Goal: Task Accomplishment & Management: Manage account settings

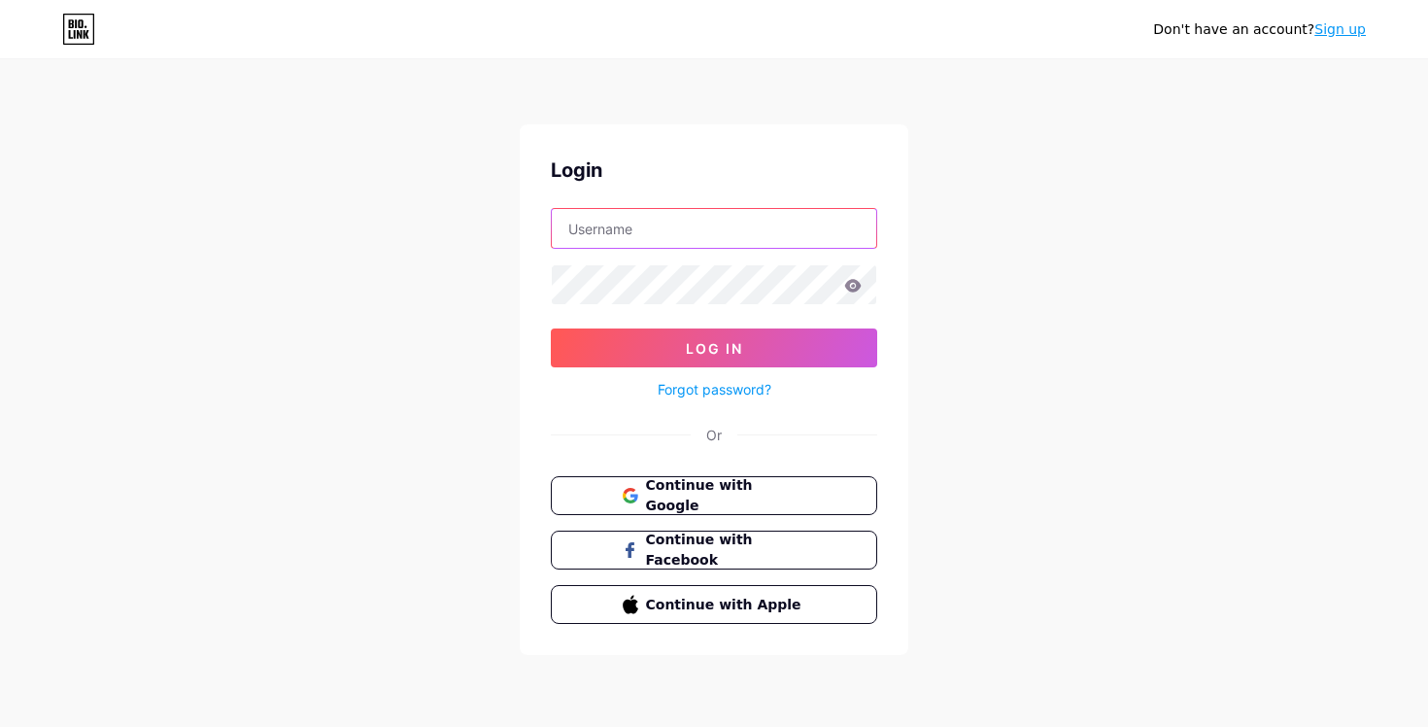
type input "imparmexico"
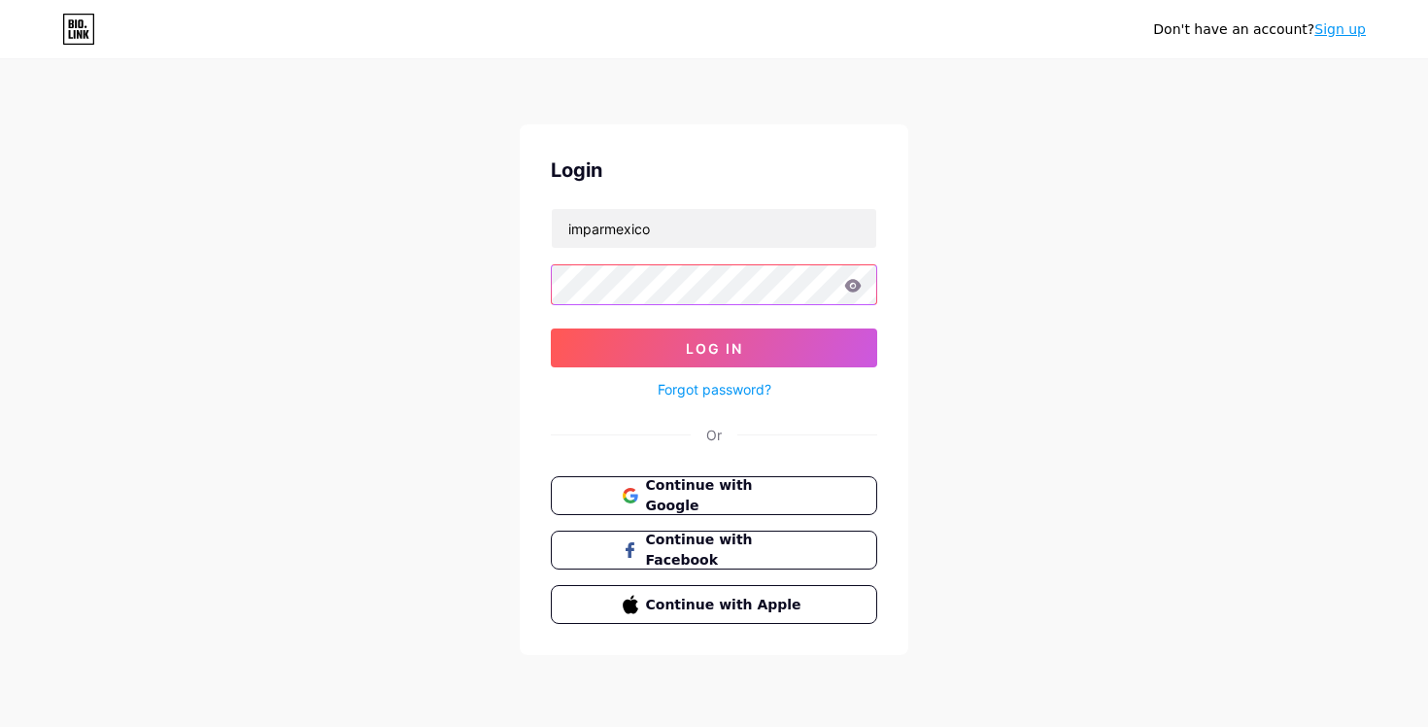
click at [714, 348] on button "Log In" at bounding box center [714, 347] width 326 height 39
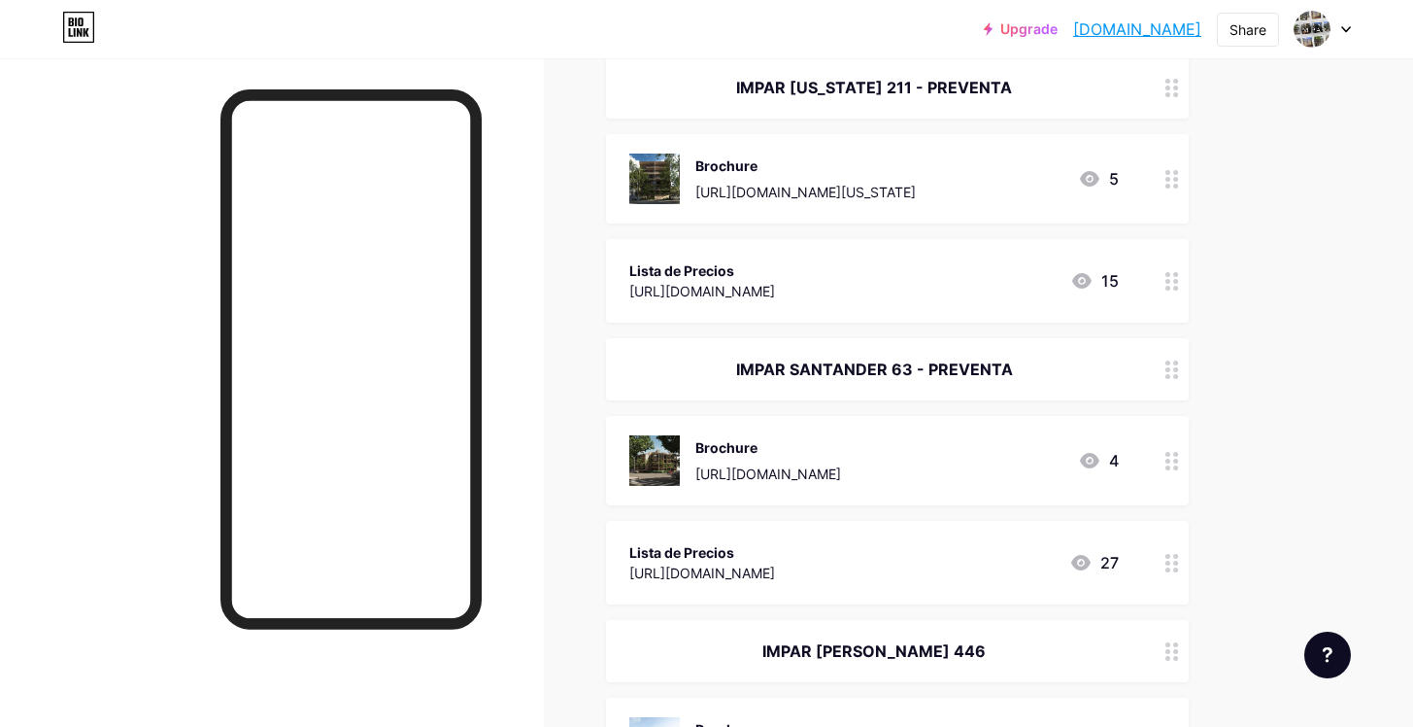
scroll to position [263, 0]
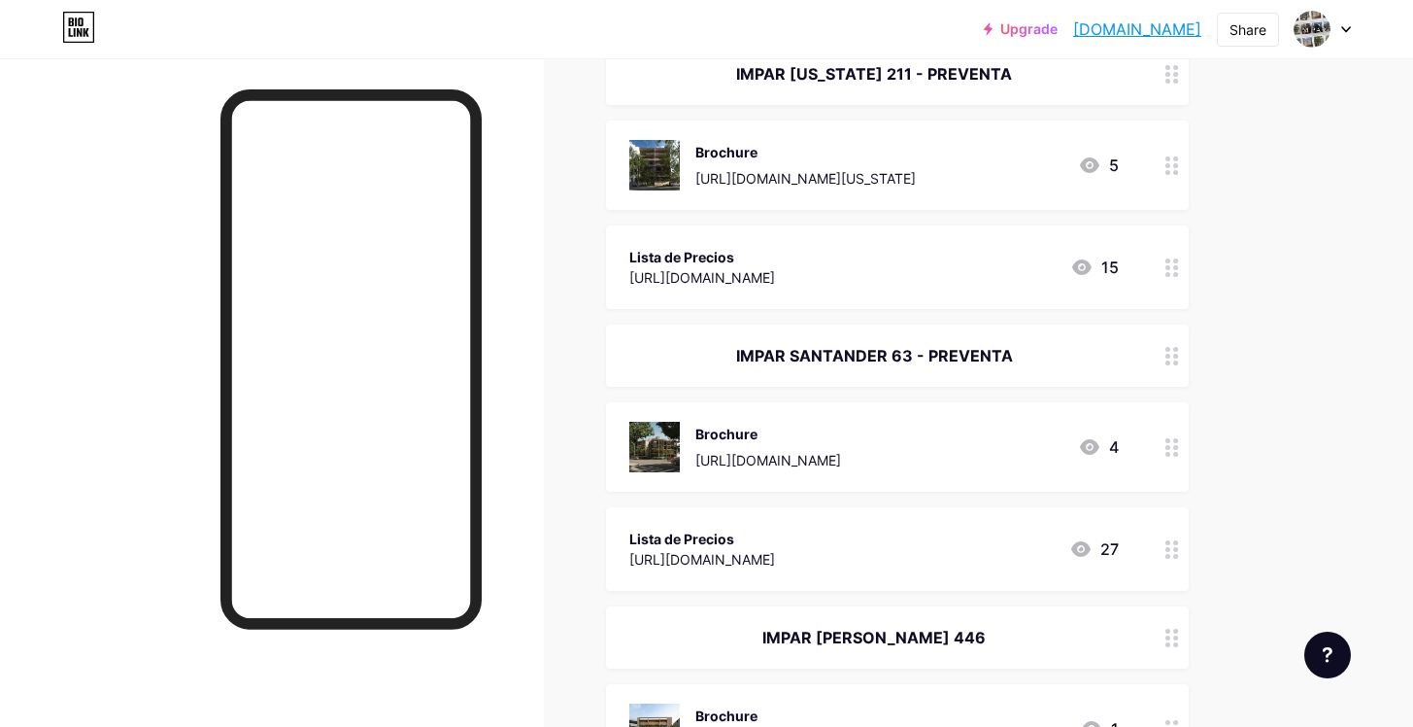
click at [775, 552] on div "[URL][DOMAIN_NAME]" at bounding box center [702, 559] width 146 height 20
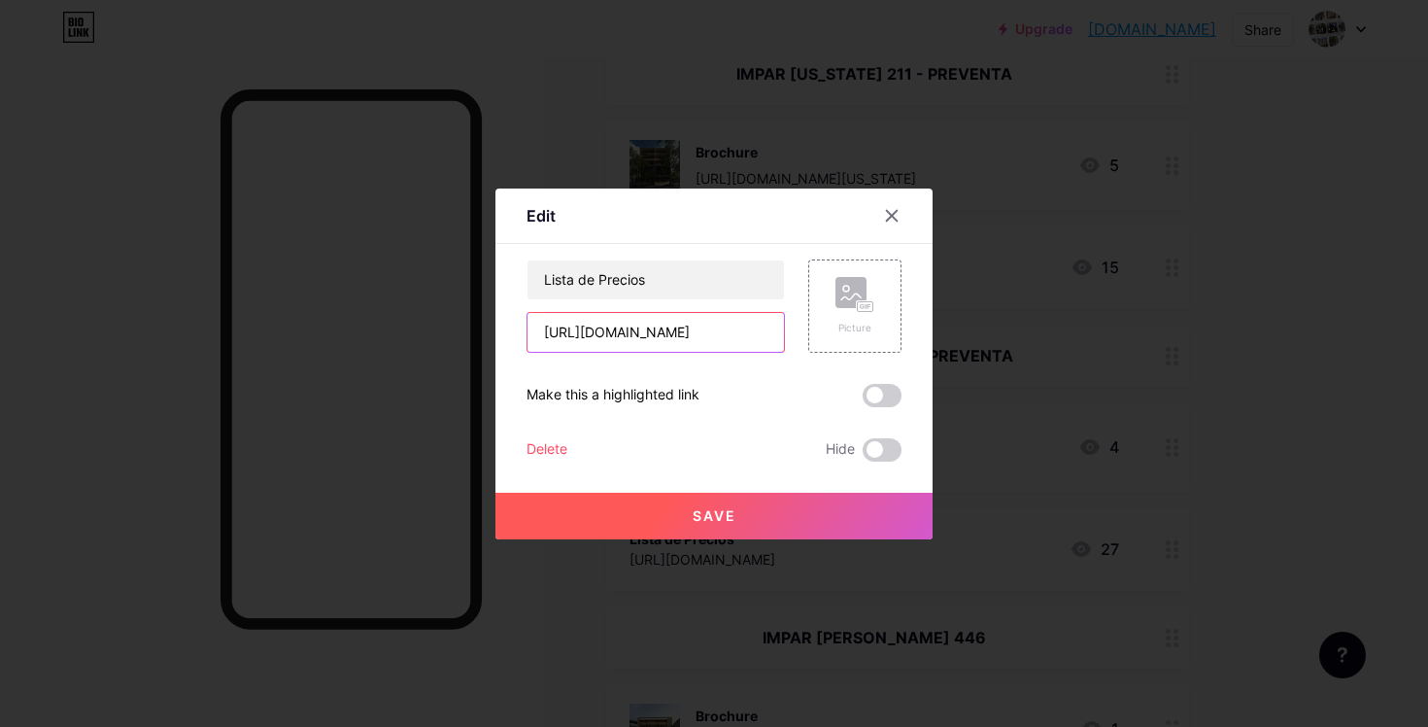
click at [750, 331] on input "[URL][DOMAIN_NAME]" at bounding box center [655, 332] width 256 height 39
drag, startPoint x: 760, startPoint y: 331, endPoint x: 367, endPoint y: 321, distance: 392.5
click at [367, 321] on div "Edit Content YouTube Play YouTube video without leaving your page. ADD Vimeo Pl…" at bounding box center [714, 363] width 1428 height 727
type input "g"
paste input "[URL][DOMAIN_NAME]"
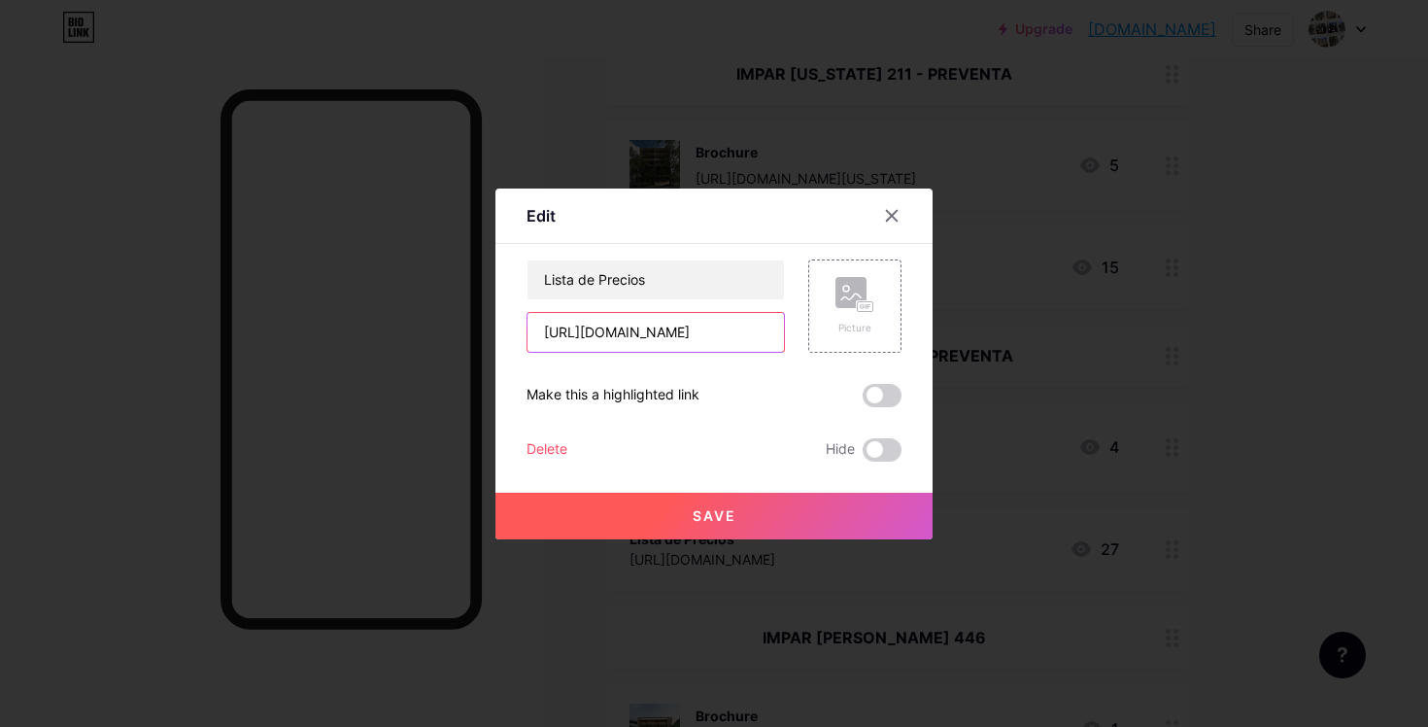
type input "[URL][DOMAIN_NAME]"
click at [604, 524] on button "Save" at bounding box center [713, 515] width 437 height 47
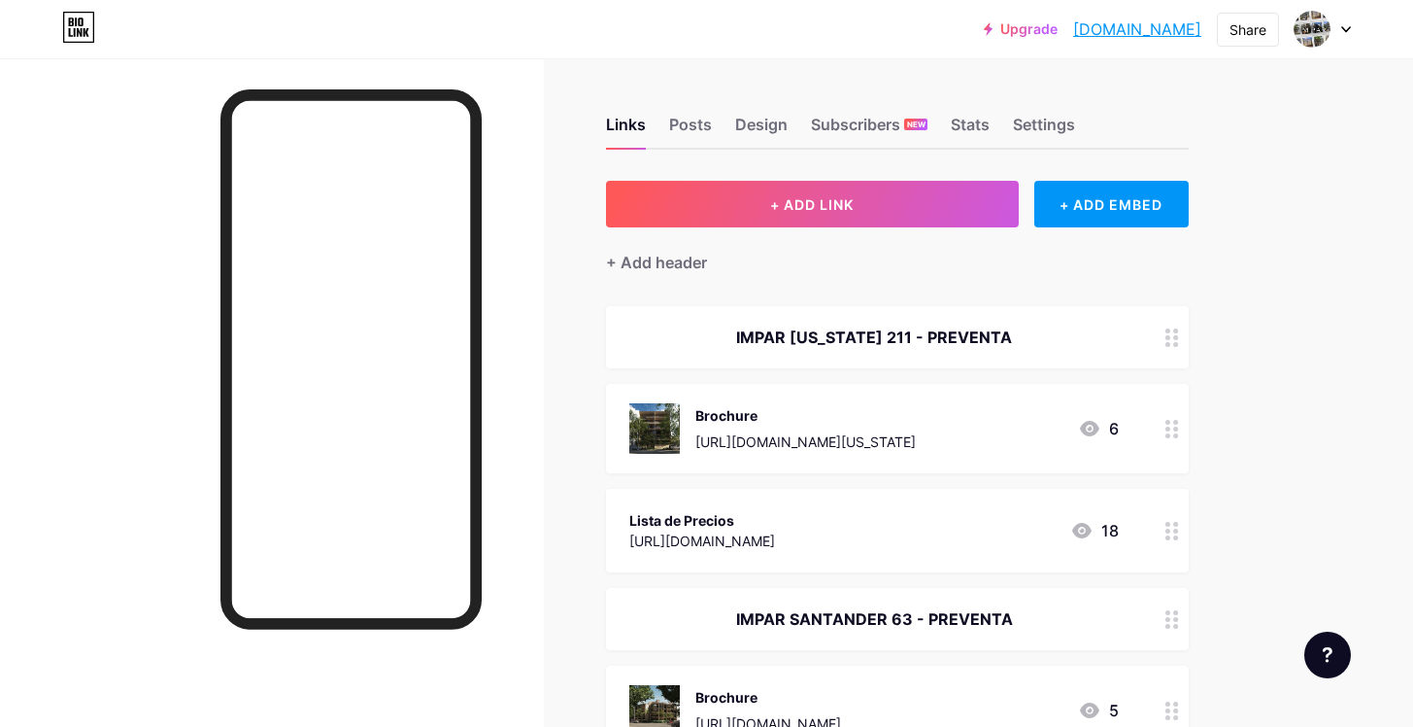
scroll to position [0, 0]
click at [775, 513] on div "Lista de Precios" at bounding box center [702, 520] width 146 height 20
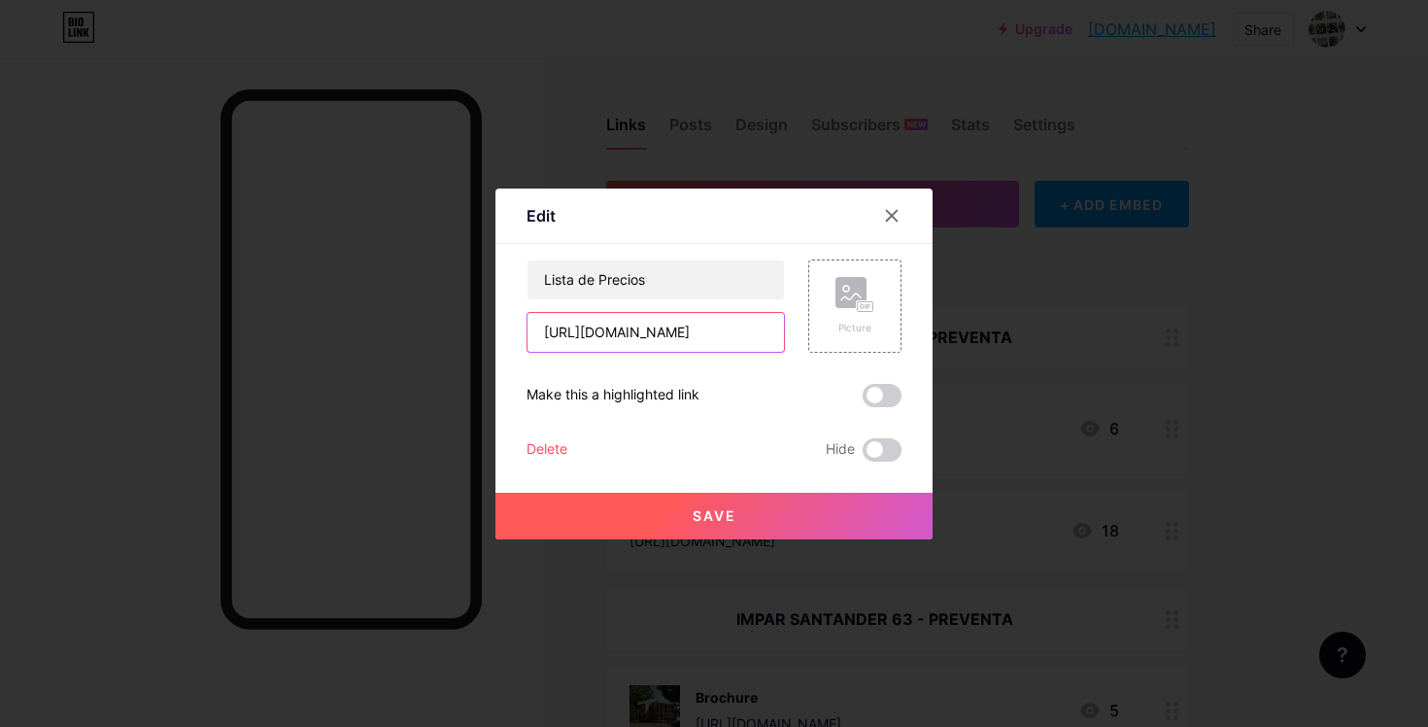
drag, startPoint x: 531, startPoint y: 339, endPoint x: 1078, endPoint y: 393, distance: 549.5
click at [1078, 393] on div "Edit Content YouTube Play YouTube video without leaving your page. ADD Vimeo Pl…" at bounding box center [714, 363] width 1428 height 727
paste input "[URL][DOMAIN_NAME]"
type input "[URL][DOMAIN_NAME]"
click at [697, 514] on span "Save" at bounding box center [715, 515] width 44 height 17
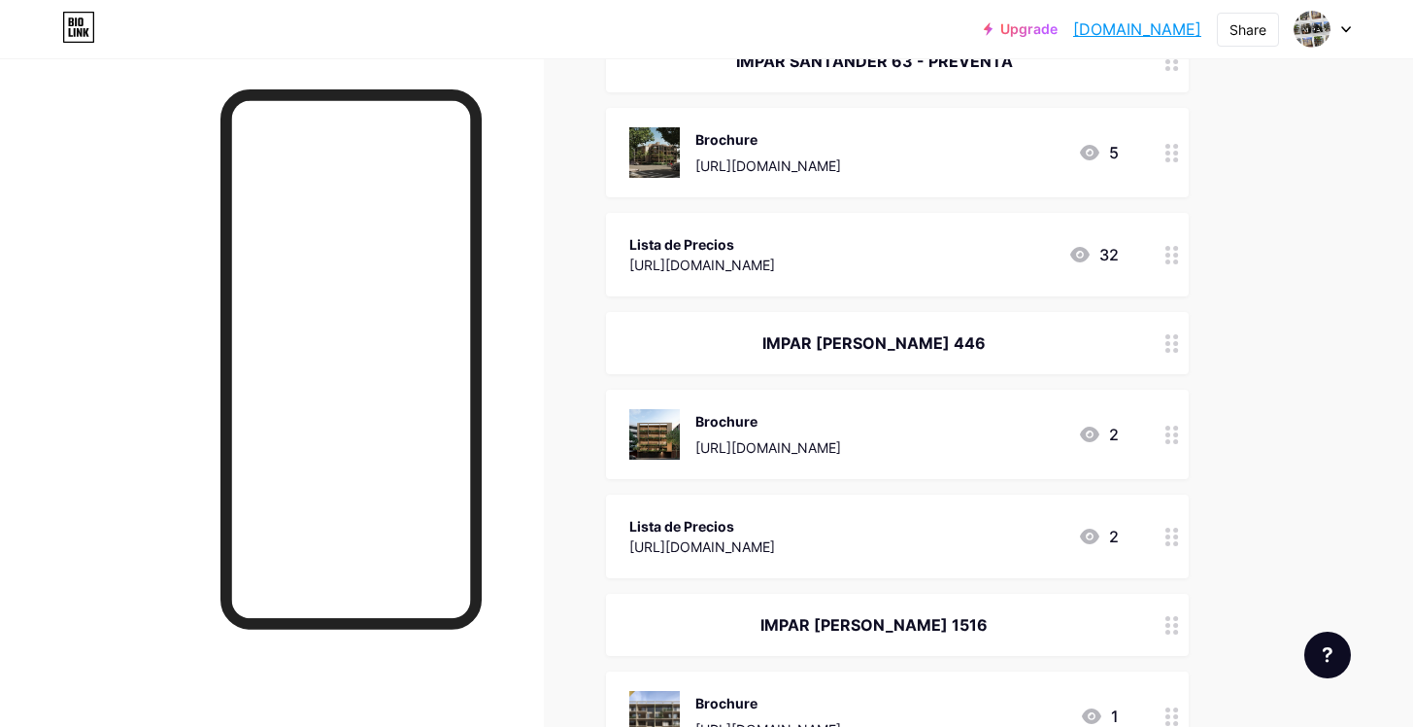
scroll to position [568, 0]
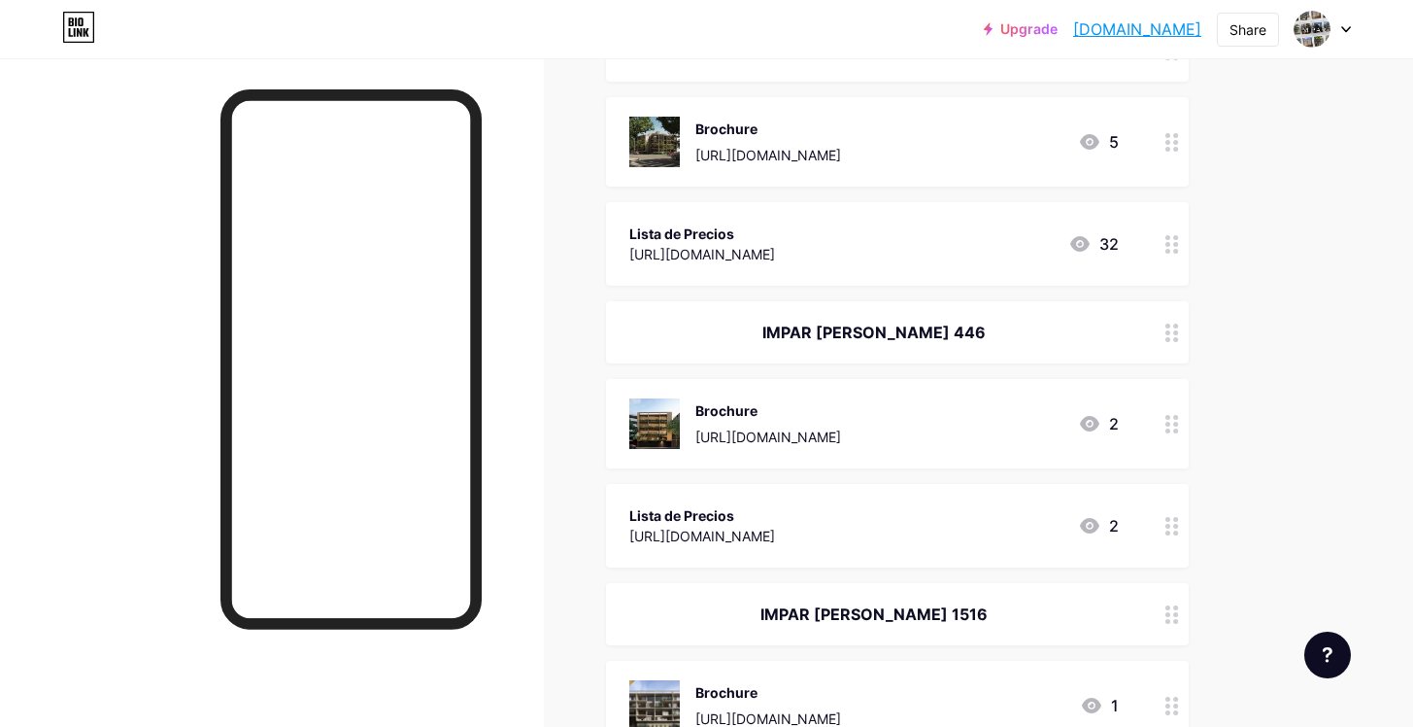
click at [775, 528] on div "[URL][DOMAIN_NAME]" at bounding box center [702, 535] width 146 height 20
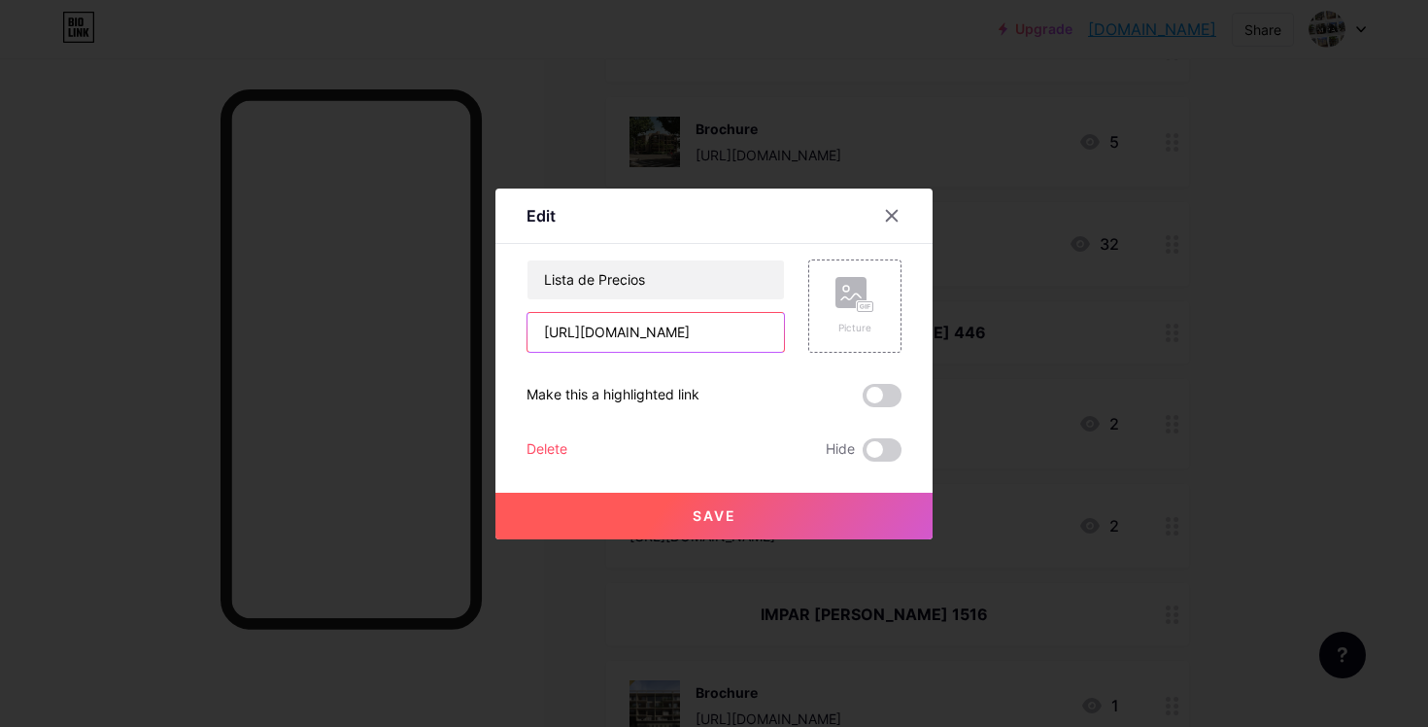
drag, startPoint x: 532, startPoint y: 330, endPoint x: 1126, endPoint y: 364, distance: 594.4
click at [1126, 364] on div "Edit Content YouTube Play YouTube video without leaving your page. ADD Vimeo Pl…" at bounding box center [714, 363] width 1428 height 727
paste input "[URL][DOMAIN_NAME]"
type input "[URL][DOMAIN_NAME]"
click at [658, 490] on div "Save" at bounding box center [713, 500] width 437 height 78
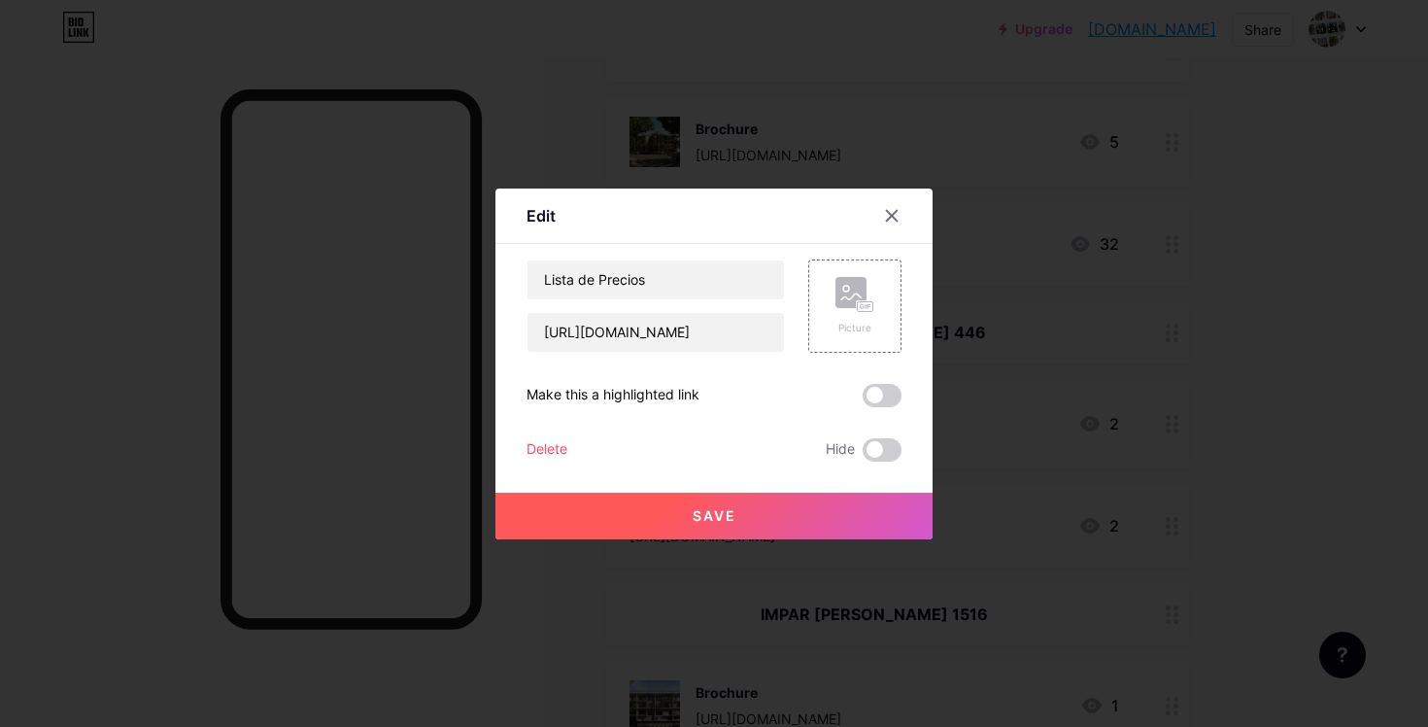
click at [654, 524] on button "Save" at bounding box center [713, 515] width 437 height 47
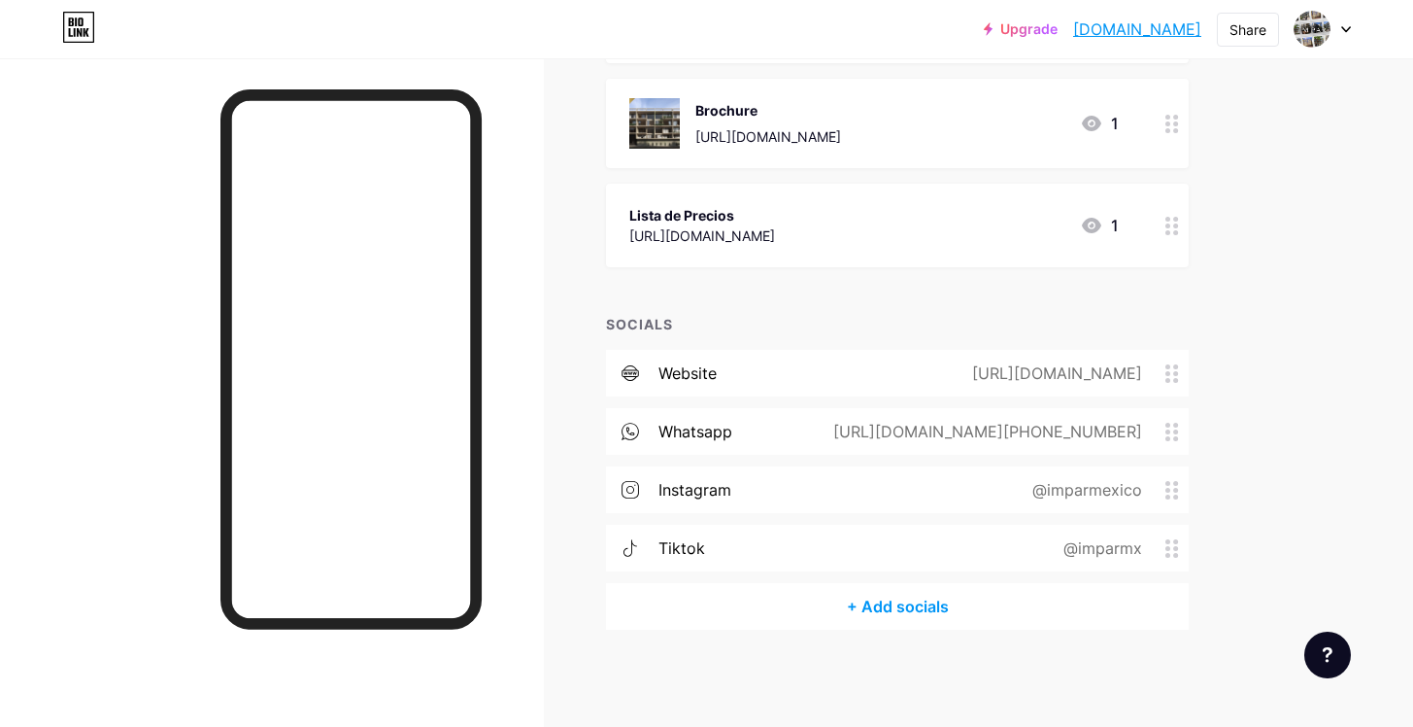
scroll to position [1149, 0]
click at [849, 256] on div "Lista de Precios [URL][DOMAIN_NAME] 1" at bounding box center [897, 227] width 583 height 84
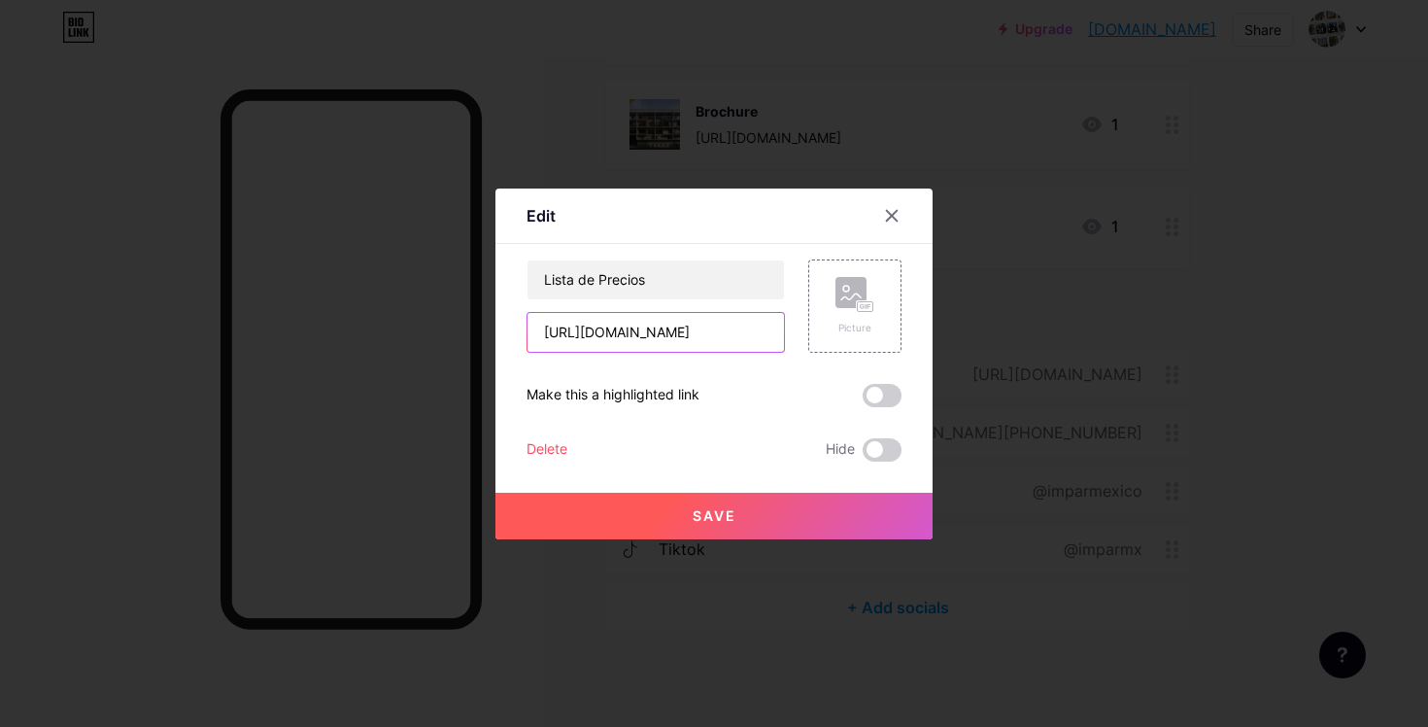
drag, startPoint x: 539, startPoint y: 328, endPoint x: 979, endPoint y: 466, distance: 461.1
click at [979, 467] on div "Edit Content YouTube Play YouTube video without leaving your page. ADD Vimeo Pl…" at bounding box center [714, 363] width 1428 height 727
paste input "[URL][DOMAIN_NAME]"
type input "[URL][DOMAIN_NAME]"
click at [646, 517] on button "Save" at bounding box center [713, 515] width 437 height 47
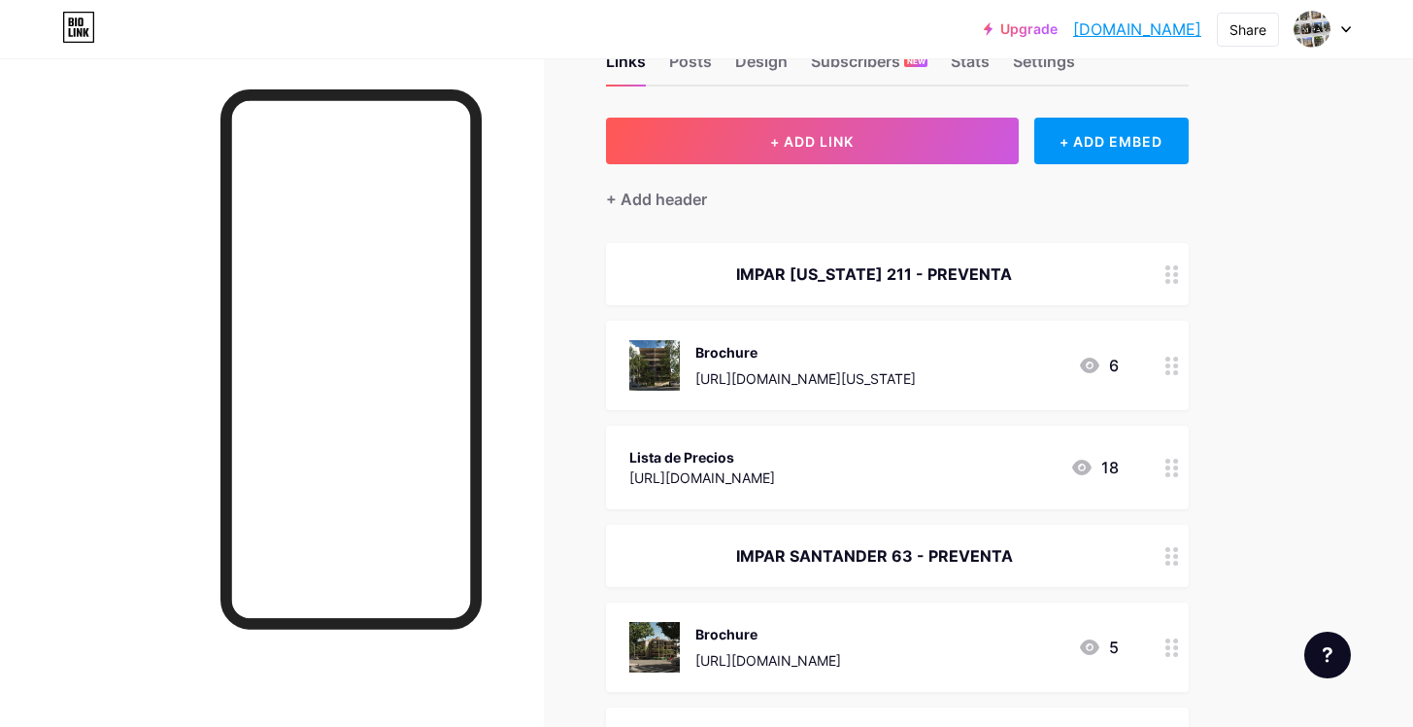
scroll to position [61, 0]
